Goal: Navigation & Orientation: Find specific page/section

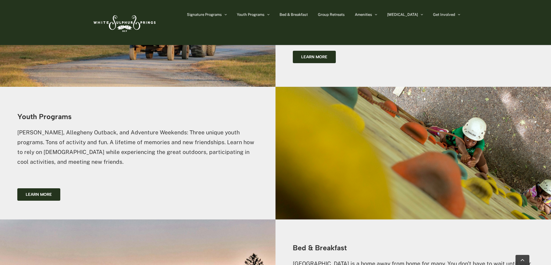
scroll to position [775, 0]
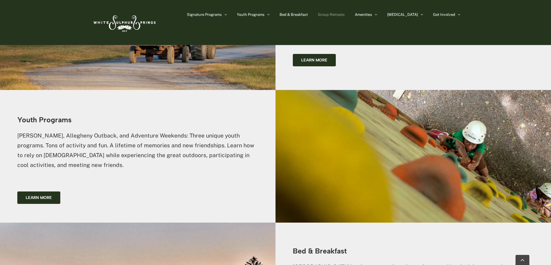
click at [344, 14] on span "Group Retreats" at bounding box center [331, 15] width 27 height 4
